Goal: Complete application form

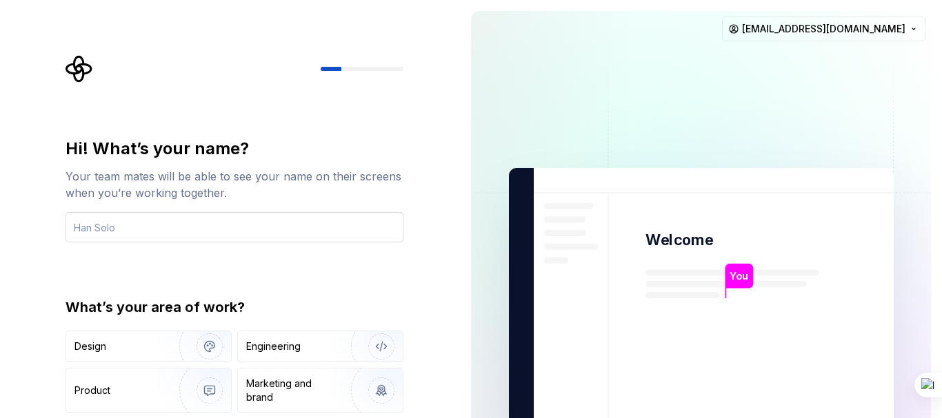
click at [197, 232] on input "text" at bounding box center [234, 227] width 338 height 30
type input "Melat"
click at [139, 345] on div "Design" at bounding box center [117, 347] width 87 height 14
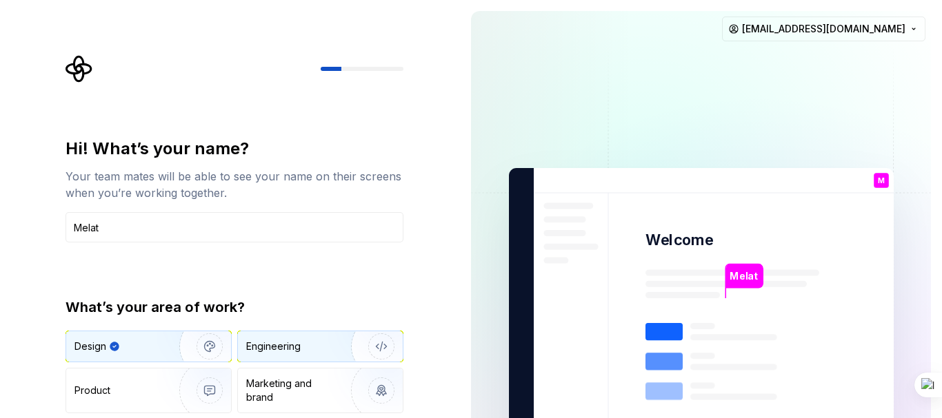
click at [267, 341] on div "Engineering" at bounding box center [273, 347] width 54 height 14
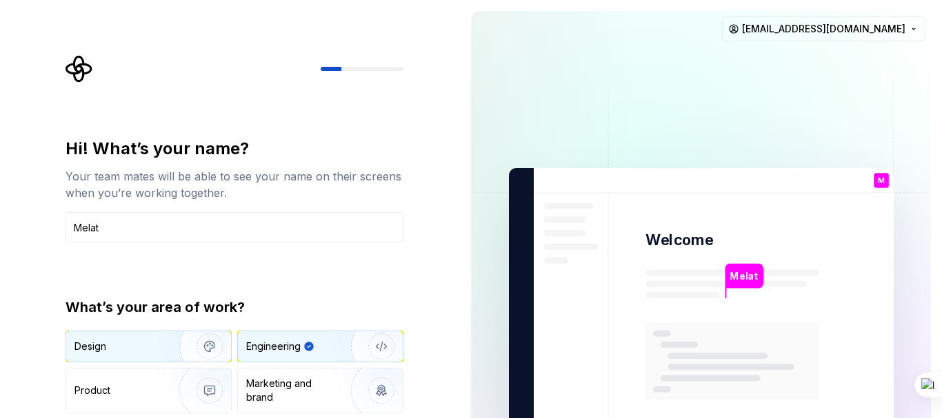
click at [172, 344] on img "button" at bounding box center [200, 347] width 88 height 92
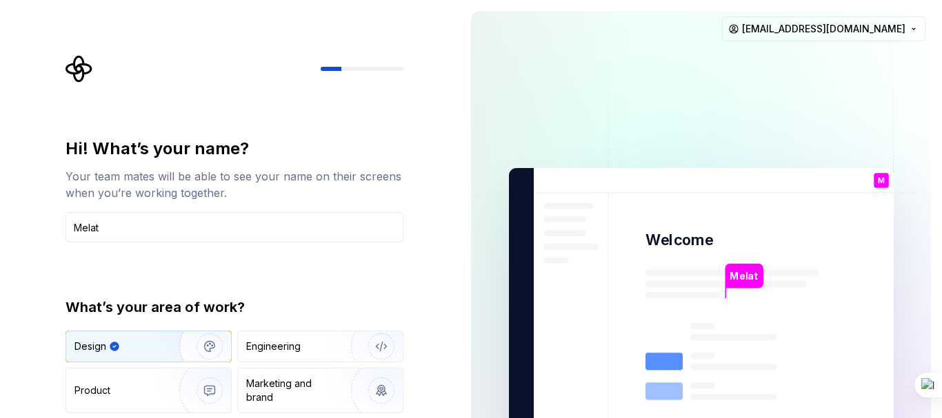
click at [756, 269] on p "Melat" at bounding box center [743, 276] width 28 height 15
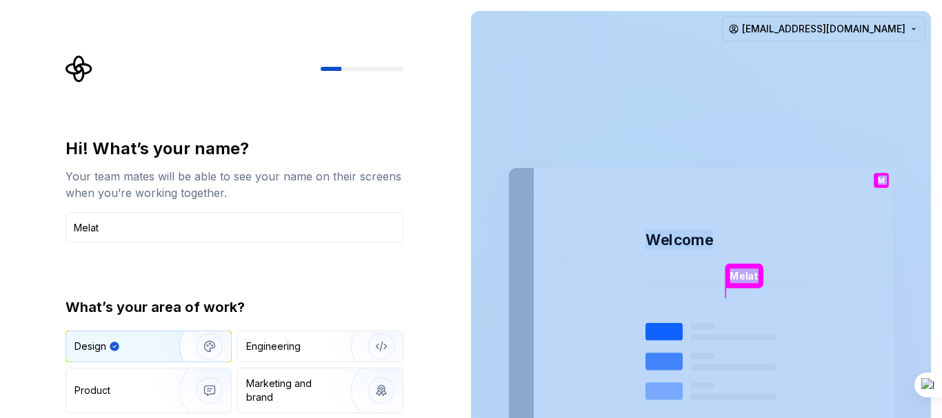
drag, startPoint x: 939, startPoint y: 93, endPoint x: 722, endPoint y: 223, distance: 252.8
click at [899, 223] on div "Melat Welcome M You T B +3 Thomas Brooke Jamie melattewachew@gmail.com" at bounding box center [701, 311] width 482 height 622
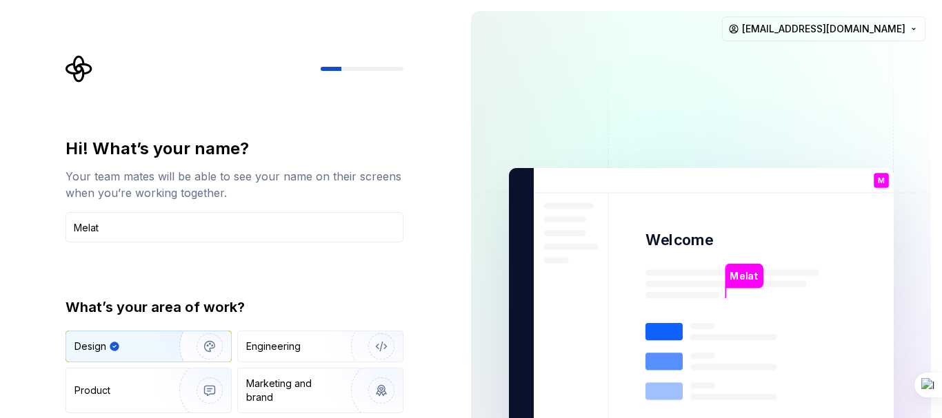
click at [385, 280] on div "Hi! What’s your name? Your team mates will be able to see your name on their sc…" at bounding box center [234, 294] width 338 height 313
click at [167, 234] on input "Melat" at bounding box center [234, 227] width 338 height 30
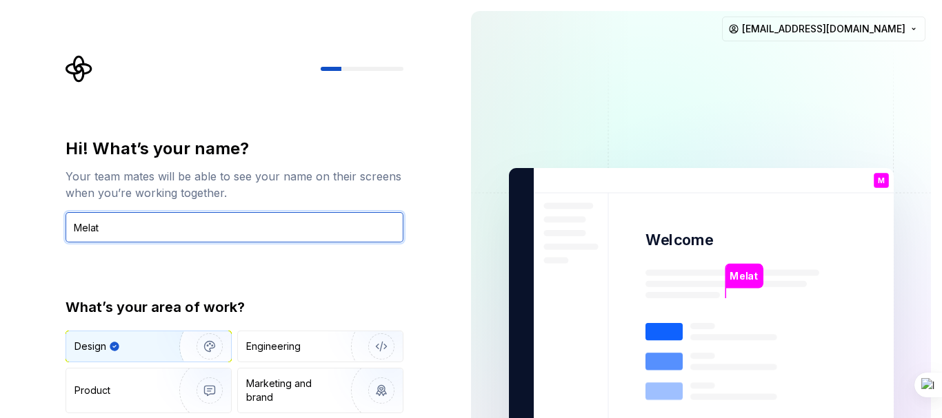
click at [167, 234] on input "Melat" at bounding box center [234, 227] width 338 height 30
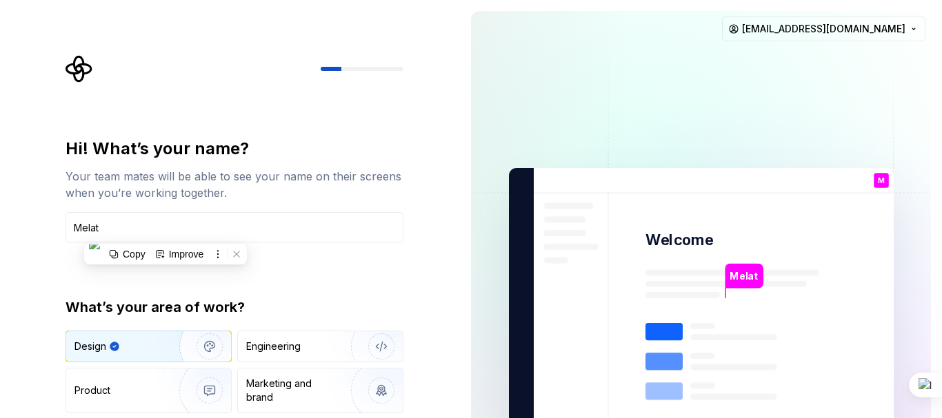
click at [0, 242] on div "Hi! What’s your name? Your team mates will be able to see your name on their sc…" at bounding box center [230, 311] width 460 height 622
click at [348, 70] on div at bounding box center [362, 69] width 83 height 4
click at [362, 70] on div at bounding box center [362, 69] width 83 height 4
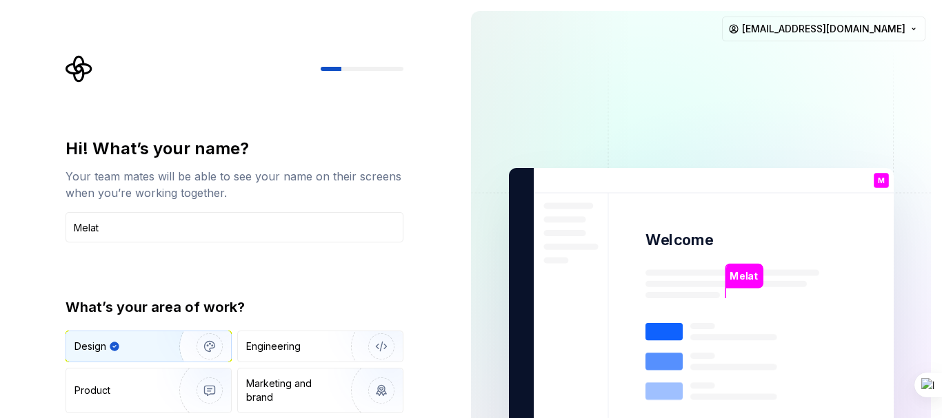
click at [362, 70] on div at bounding box center [362, 69] width 83 height 4
click at [454, 279] on div "Hi! What’s your name? Your team mates will be able to see your name on their sc…" at bounding box center [230, 311] width 460 height 622
click at [456, 318] on div "Hi! What’s your name? Your team mates will be able to see your name on their sc…" at bounding box center [230, 311] width 460 height 622
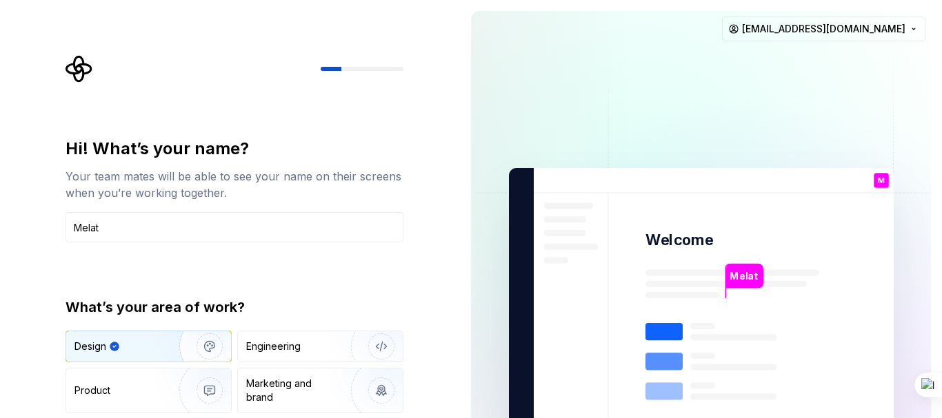
click at [498, 315] on img at bounding box center [701, 311] width 558 height 651
click at [447, 303] on div "Hi! What’s your name? Your team mates will be able to see your name on their sc…" at bounding box center [230, 311] width 460 height 622
click at [298, 394] on div "Marketing and brand" at bounding box center [292, 391] width 93 height 28
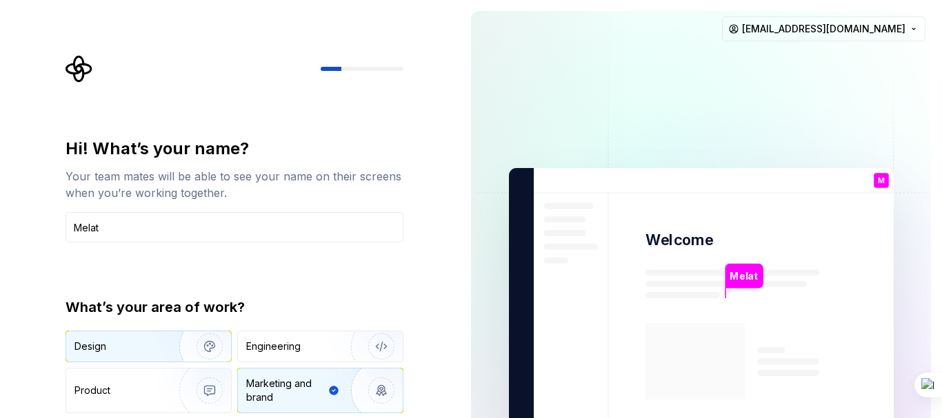
click at [108, 345] on div "Design" at bounding box center [117, 347] width 87 height 14
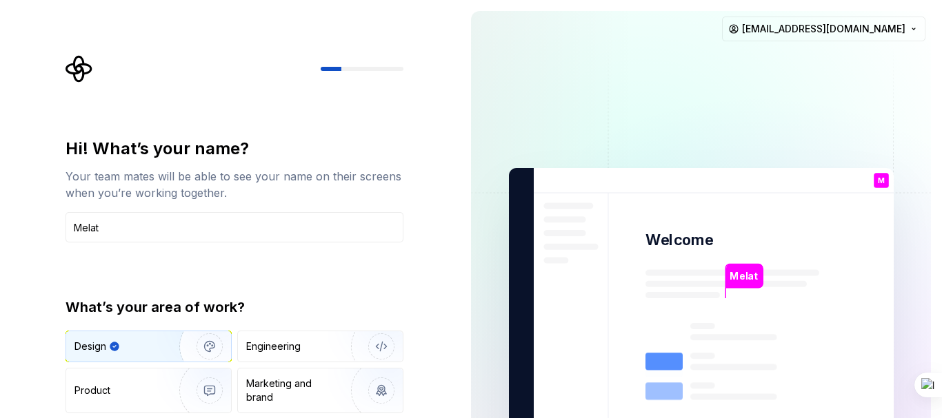
click at [745, 270] on p "Melat" at bounding box center [743, 276] width 28 height 15
click at [661, 235] on p "Welcome" at bounding box center [679, 240] width 68 height 20
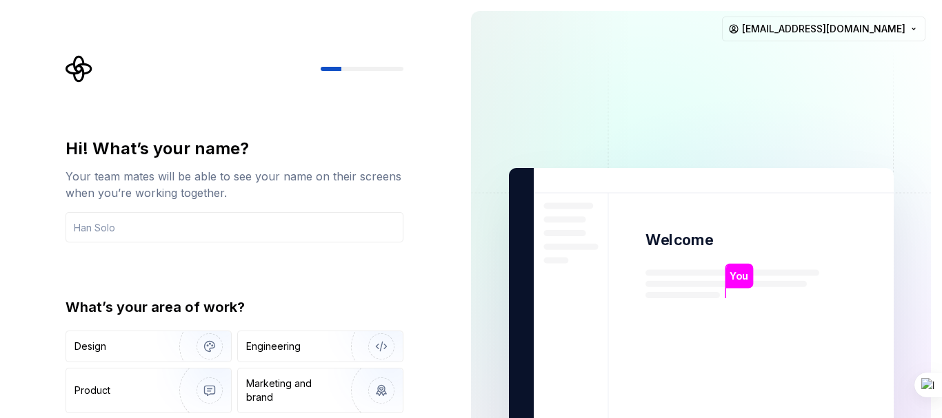
click at [734, 272] on p "You" at bounding box center [738, 276] width 19 height 15
click at [747, 345] on img at bounding box center [701, 311] width 558 height 651
click at [454, 328] on div "Hi! What’s your name? Your team mates will be able to see your name on their sc…" at bounding box center [230, 311] width 460 height 622
drag, startPoint x: 941, startPoint y: 99, endPoint x: 941, endPoint y: 318, distance: 219.2
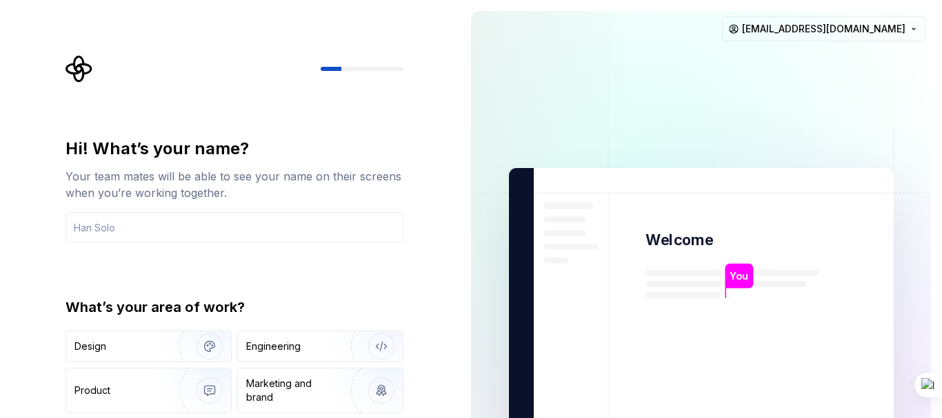
click at [941, 318] on div at bounding box center [941, 209] width 1 height 418
click at [440, 307] on div "Hi! What’s your name? Your team mates will be able to see your name on their sc…" at bounding box center [230, 311] width 460 height 622
click at [404, 305] on div "Hi! What’s your name? Your team mates will be able to see your name on their sc…" at bounding box center [238, 276] width 363 height 443
click at [132, 345] on div "Design" at bounding box center [117, 347] width 87 height 14
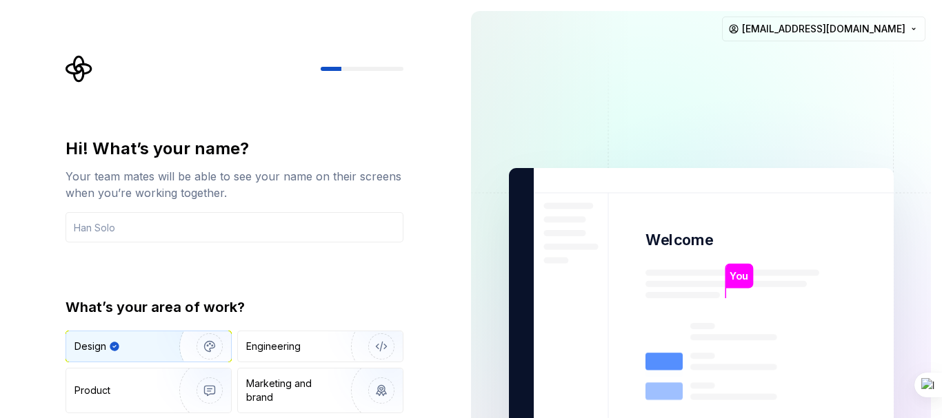
click at [215, 348] on img "button" at bounding box center [200, 347] width 88 height 92
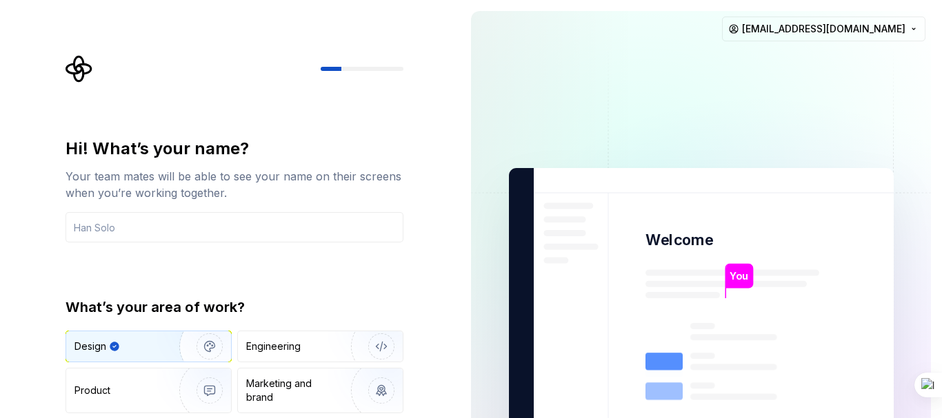
click at [215, 348] on img "button" at bounding box center [200, 347] width 88 height 92
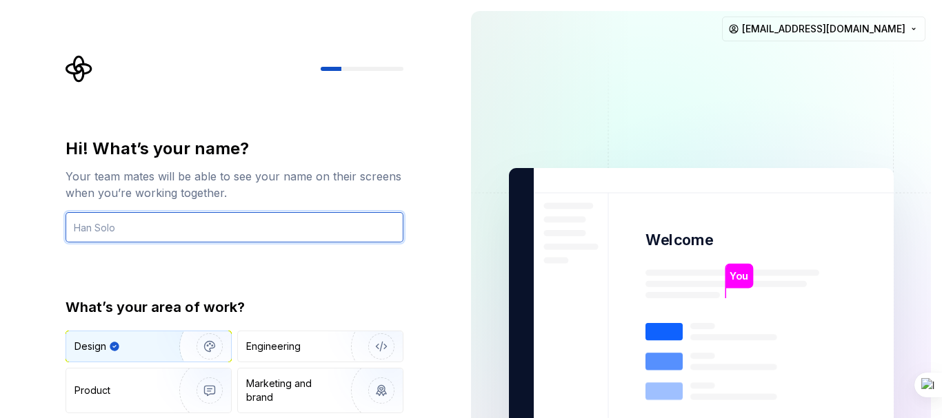
click at [201, 227] on input "text" at bounding box center [234, 227] width 338 height 30
type input "[PERSON_NAME]"
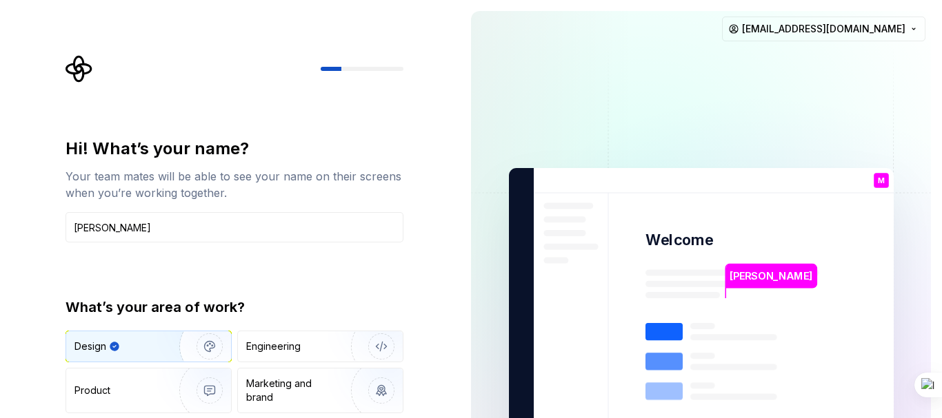
click at [354, 274] on div "Hi! What’s your name? Your team mates will be able to see your name on their sc…" at bounding box center [234, 294] width 338 height 313
click at [662, 329] on rect at bounding box center [663, 331] width 37 height 17
click at [443, 386] on div "Hi! What’s your name? Your team mates will be able to see your name on their sc…" at bounding box center [230, 311] width 460 height 622
